Goal: Find specific page/section

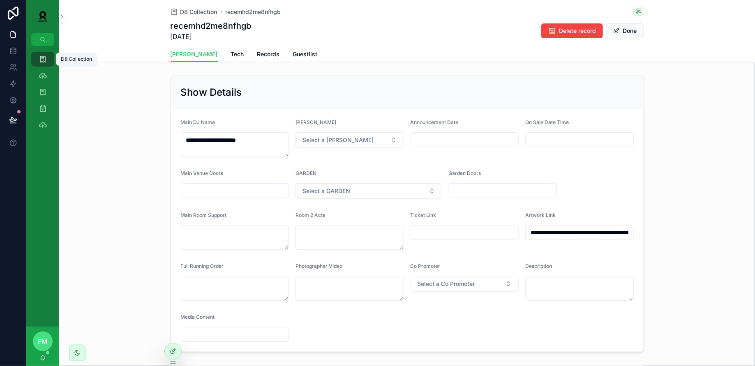
click at [46, 60] on icon "scrollable content" at bounding box center [43, 59] width 8 height 8
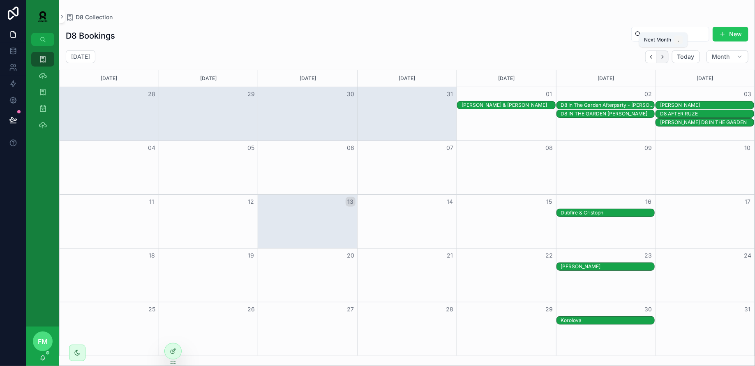
click at [664, 53] on button "Next" at bounding box center [663, 57] width 12 height 13
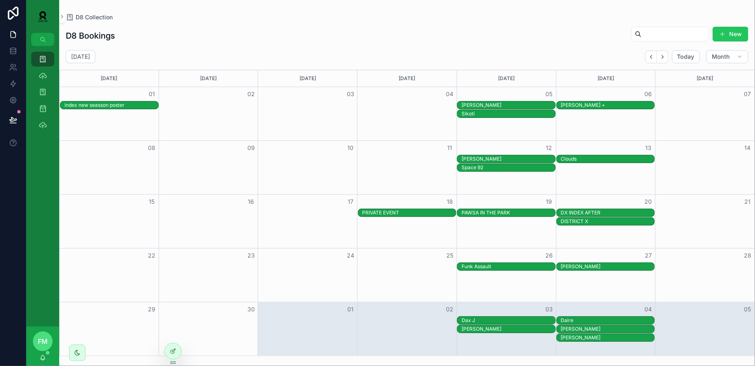
click at [609, 218] on div "DISTRICT X" at bounding box center [608, 221] width 94 height 7
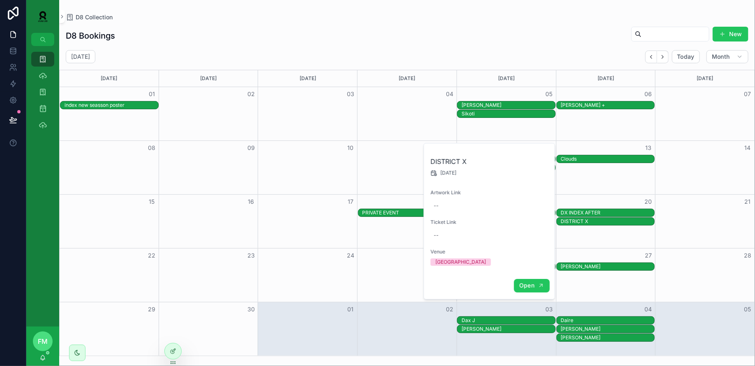
click at [527, 289] on button "Open" at bounding box center [532, 286] width 36 height 14
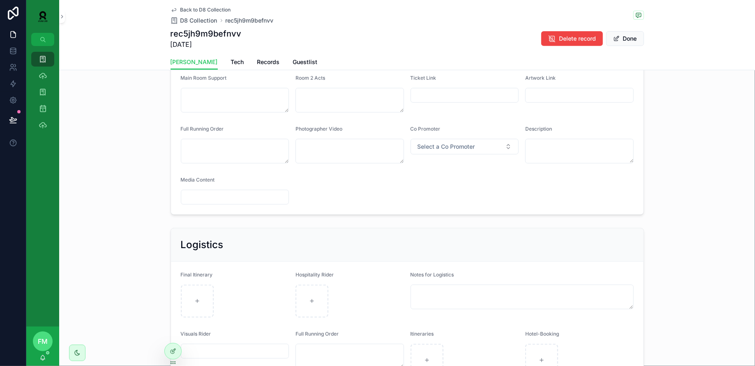
scroll to position [220, 0]
